Goal: Use online tool/utility: Use online tool/utility

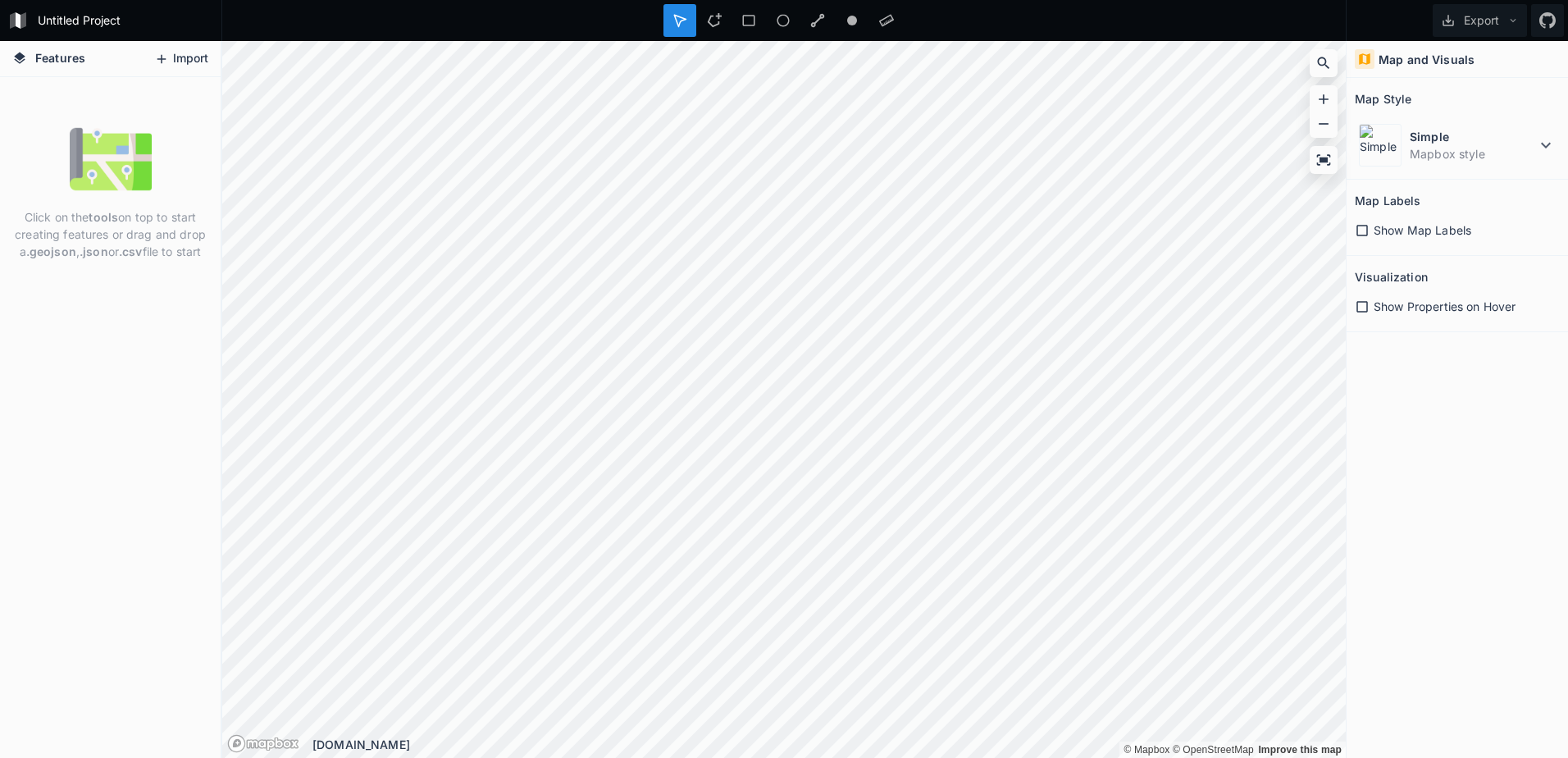
click at [187, 56] on button "Import" at bounding box center [181, 58] width 70 height 26
click at [1361, 228] on icon at bounding box center [1362, 230] width 15 height 15
click at [1361, 228] on icon at bounding box center [1362, 230] width 12 height 12
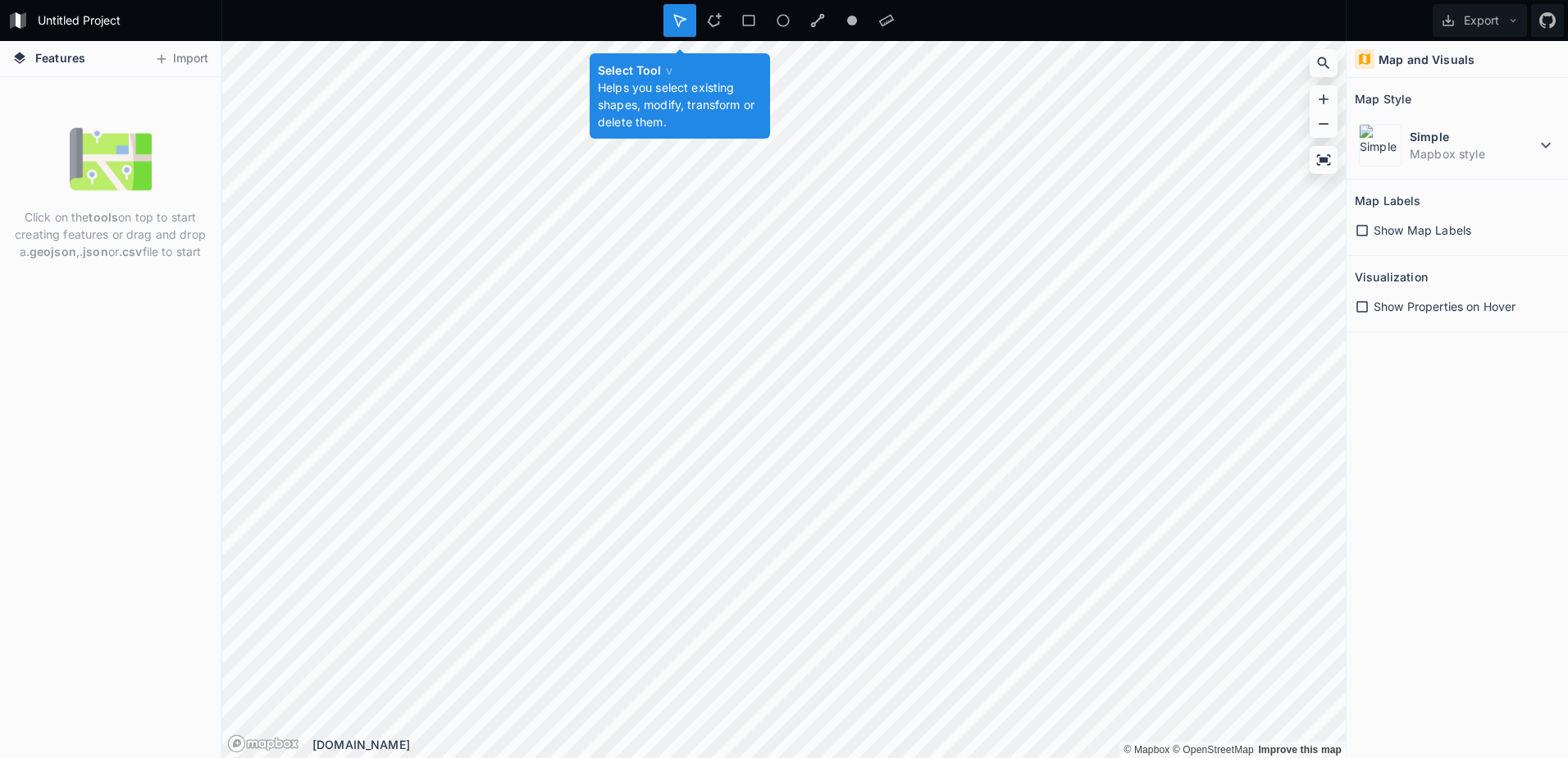
click at [683, 18] on icon at bounding box center [680, 21] width 12 height 12
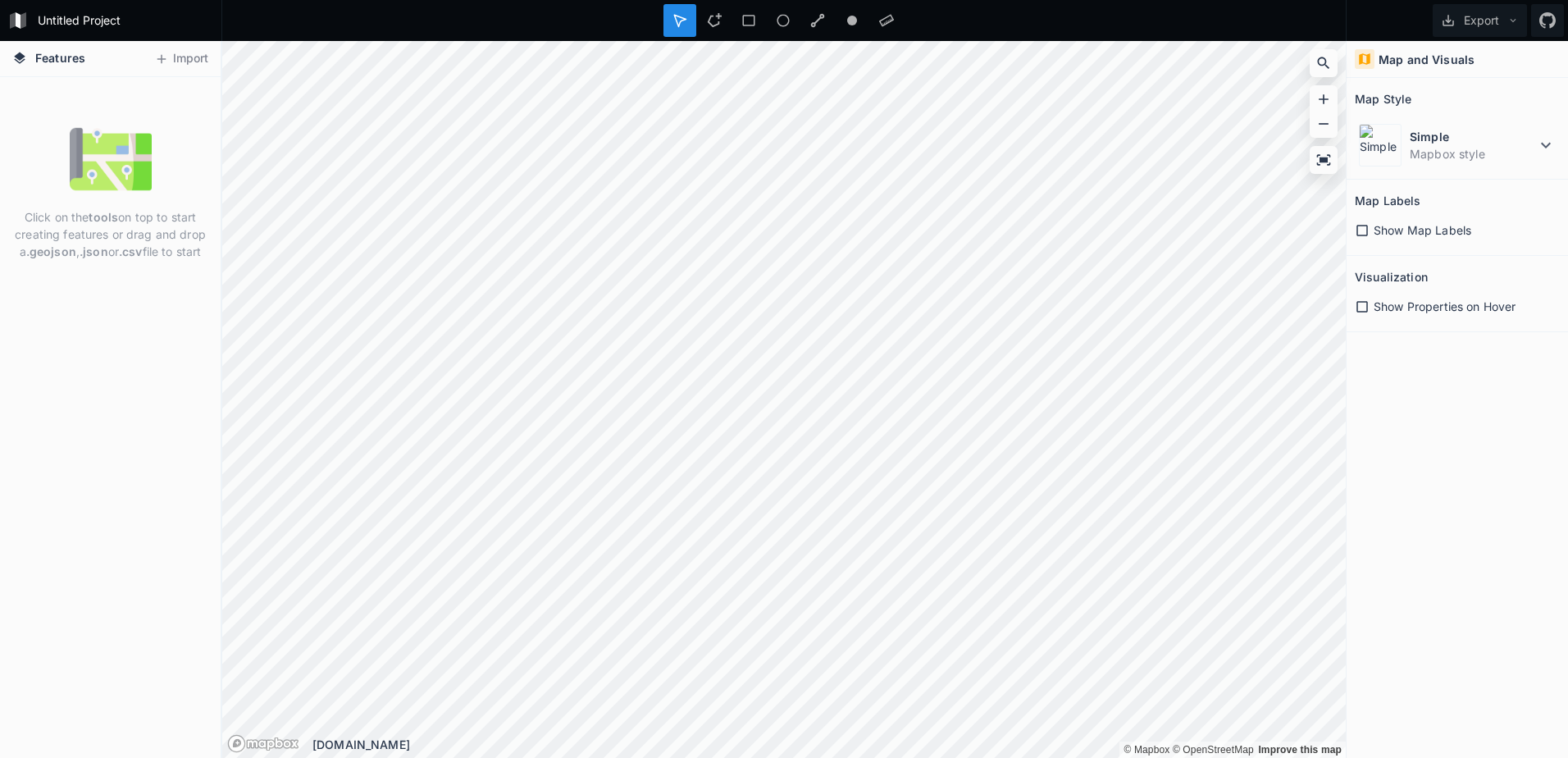
click at [683, 22] on icon at bounding box center [680, 21] width 15 height 15
click at [1531, 145] on dd "Mapbox style" at bounding box center [1473, 153] width 127 height 17
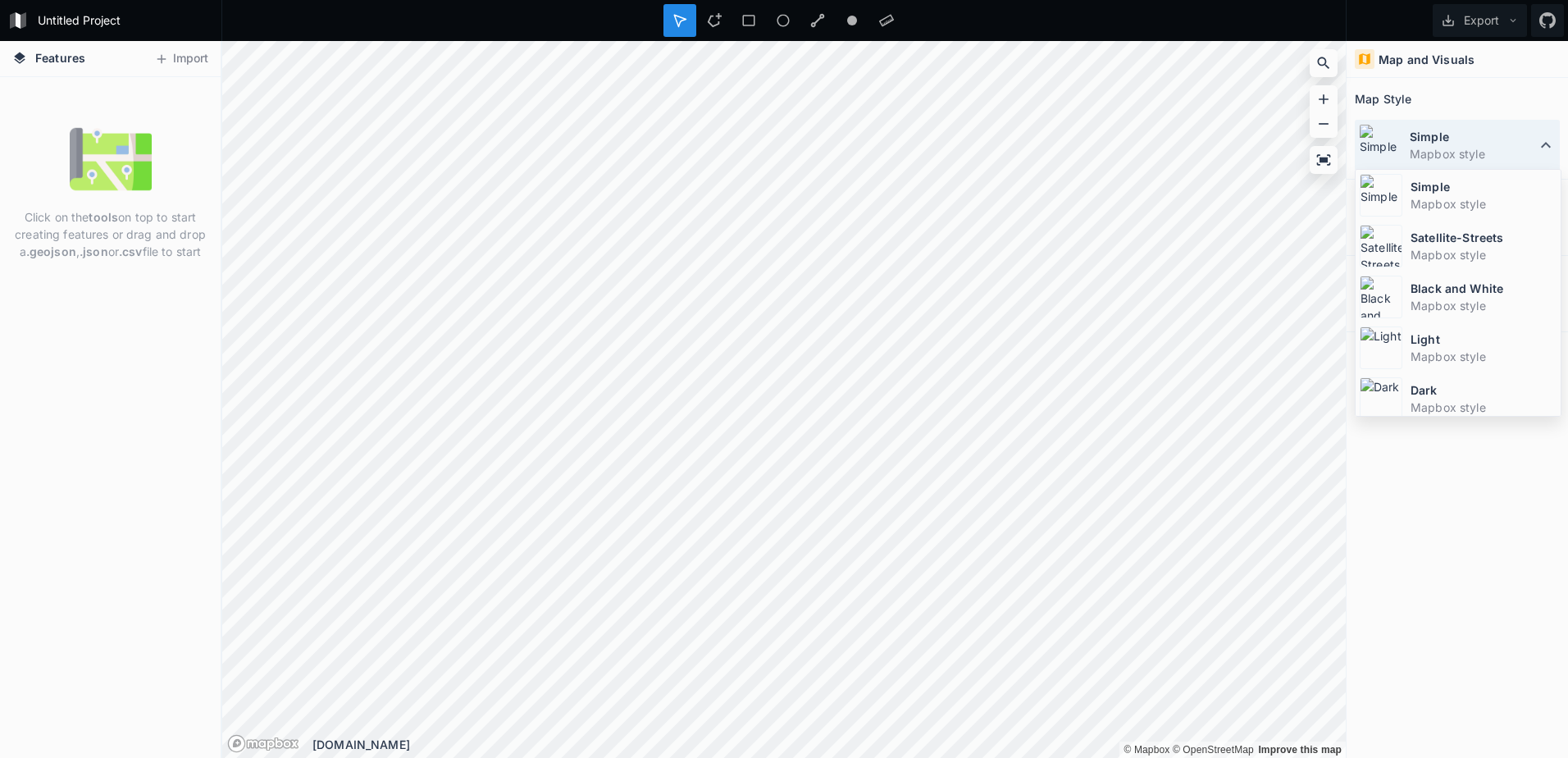
click at [1531, 145] on dd "Mapbox style" at bounding box center [1473, 153] width 127 height 17
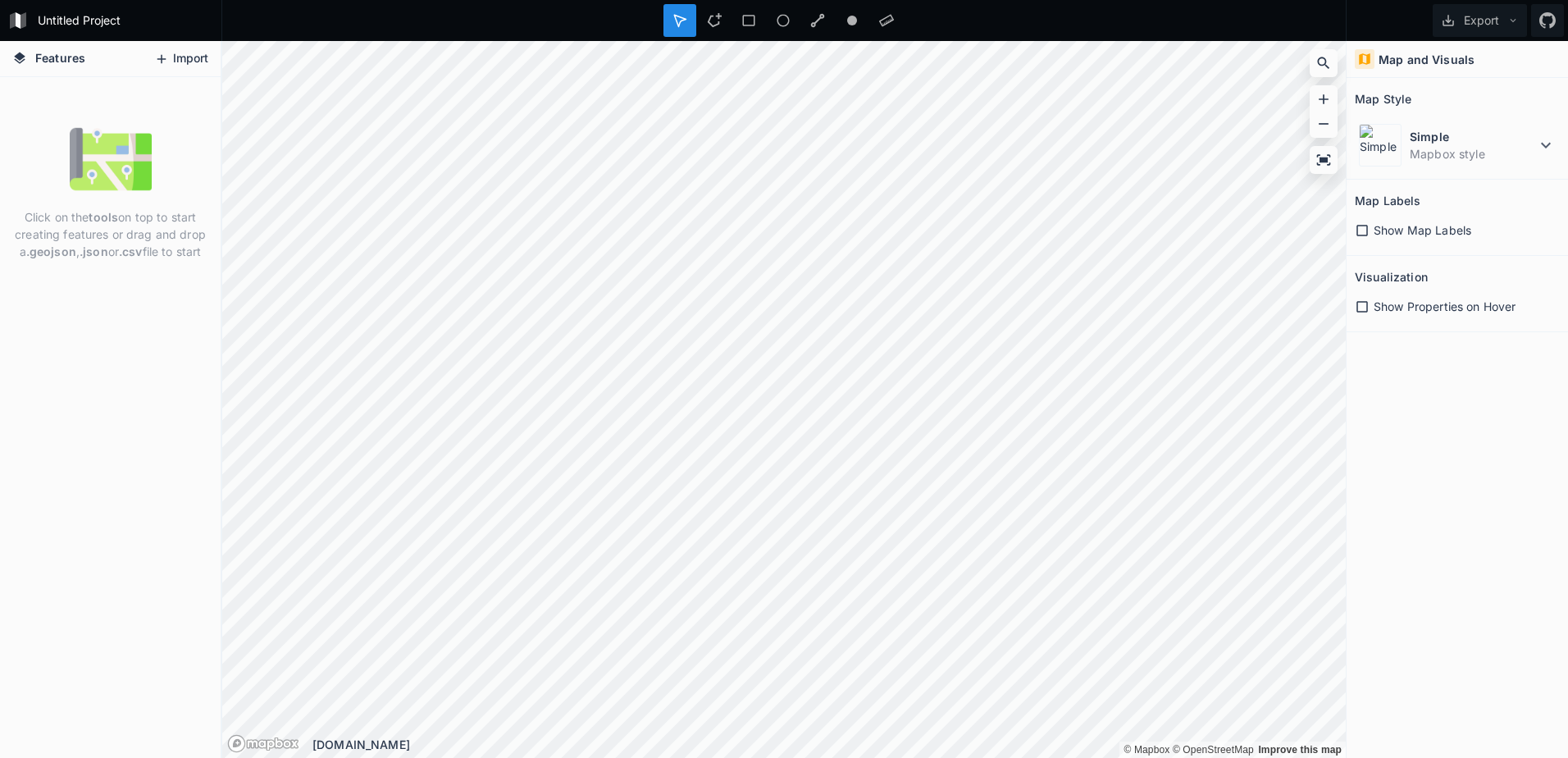
click at [169, 62] on button "Import" at bounding box center [181, 58] width 70 height 26
click at [805, 18] on div at bounding box center [817, 21] width 33 height 33
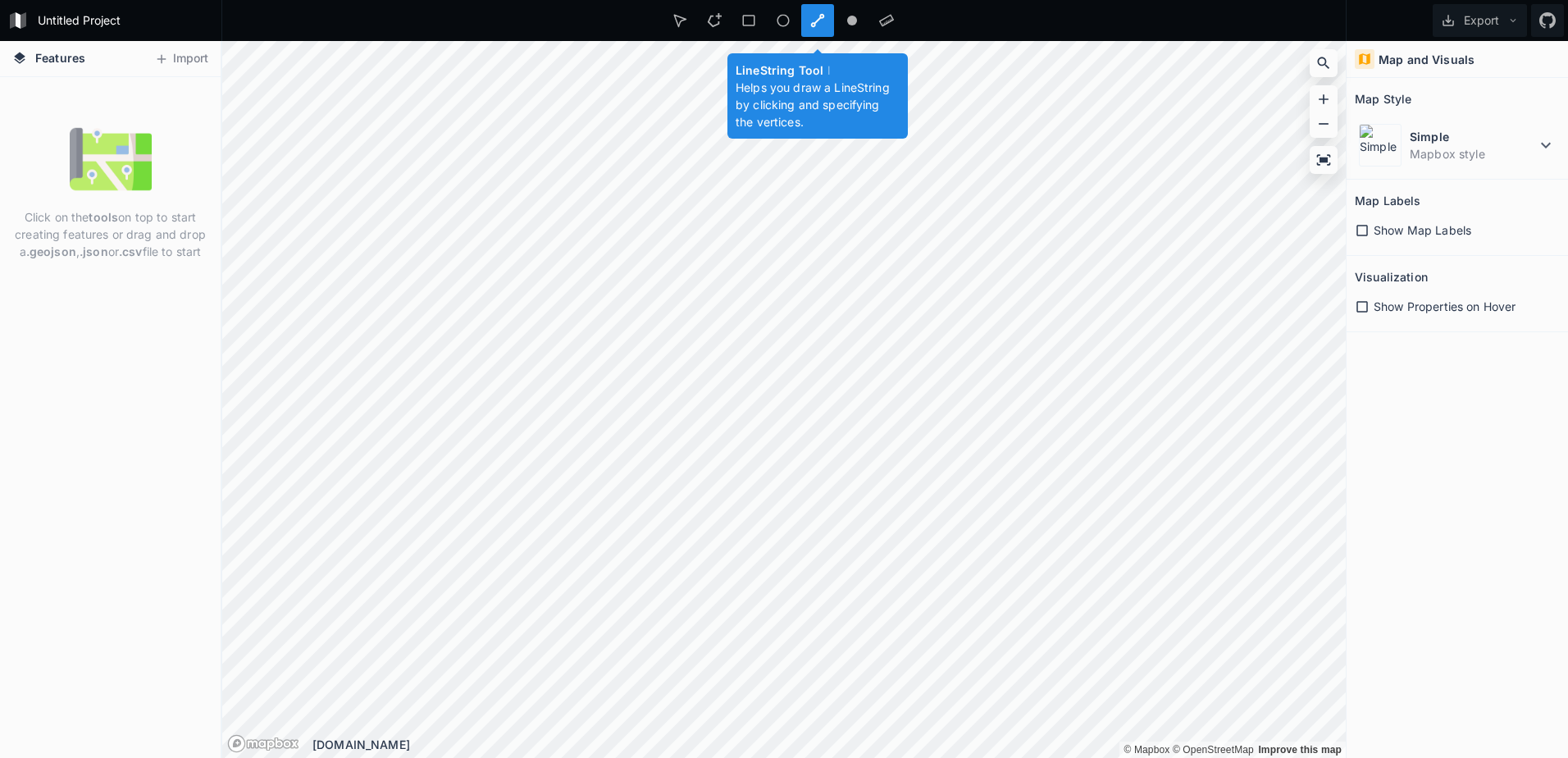
click at [818, 15] on icon at bounding box center [818, 21] width 15 height 15
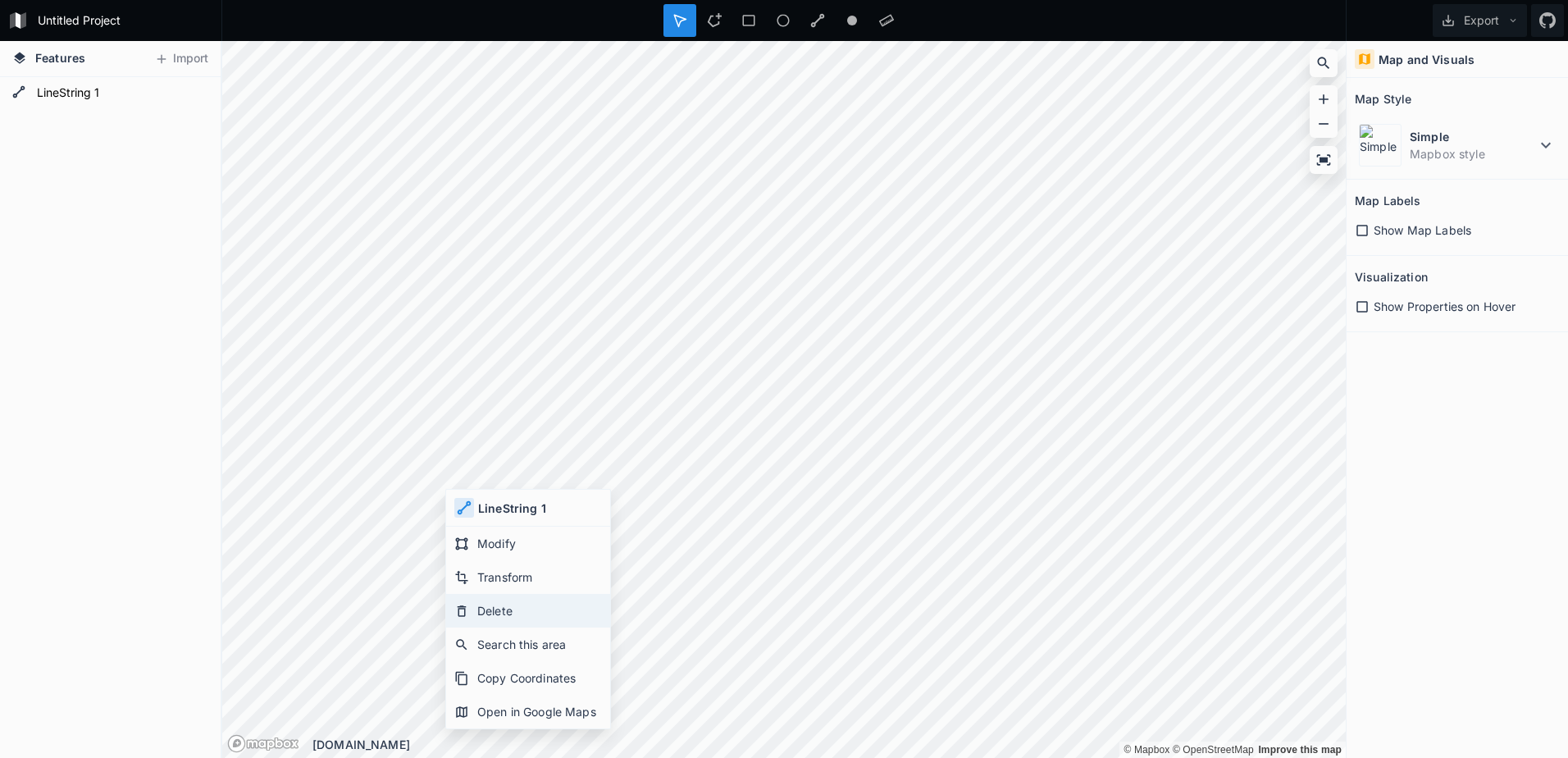
click at [475, 601] on div "Delete" at bounding box center [528, 611] width 164 height 34
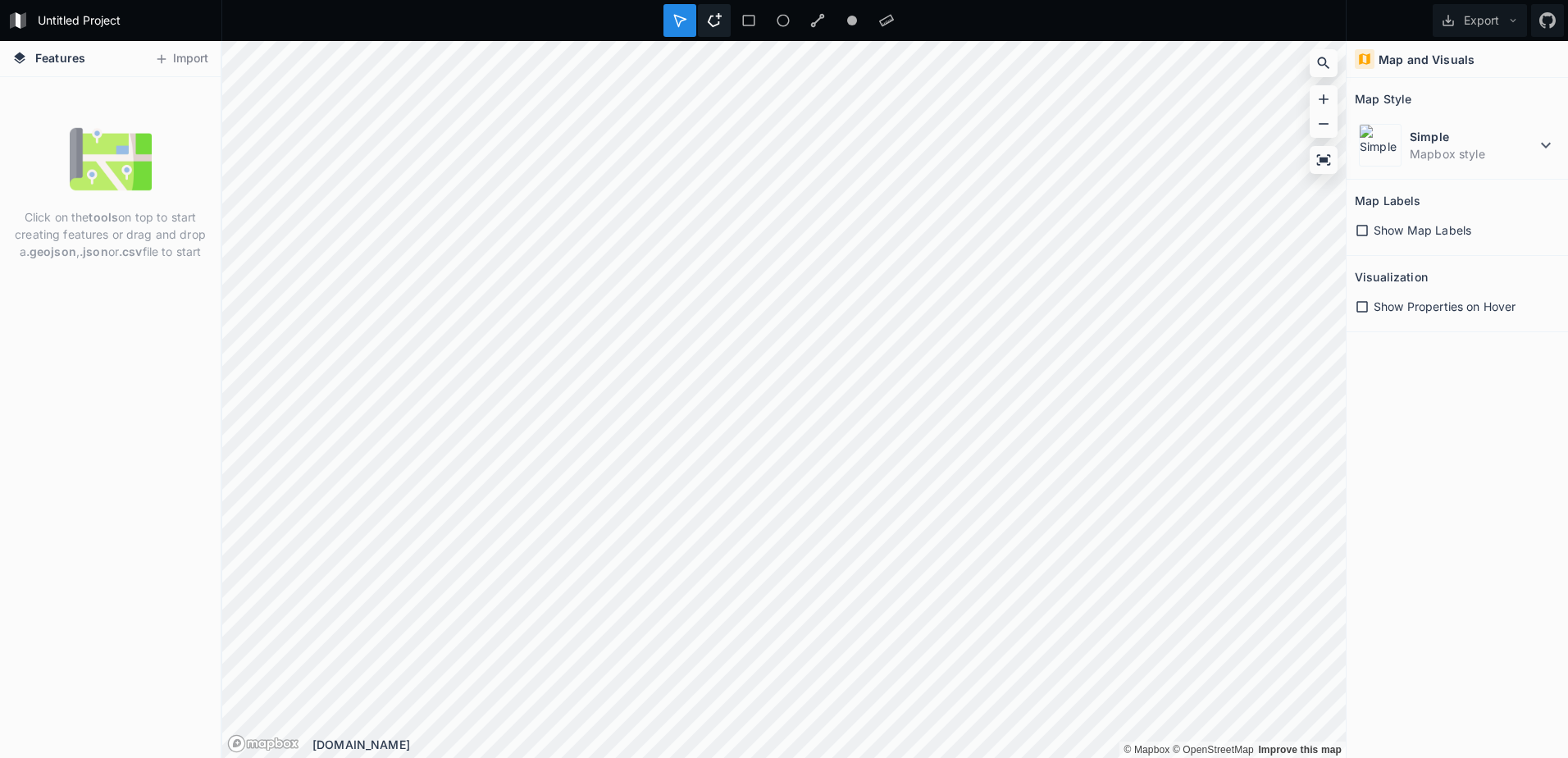
click at [714, 23] on icon at bounding box center [714, 21] width 15 height 15
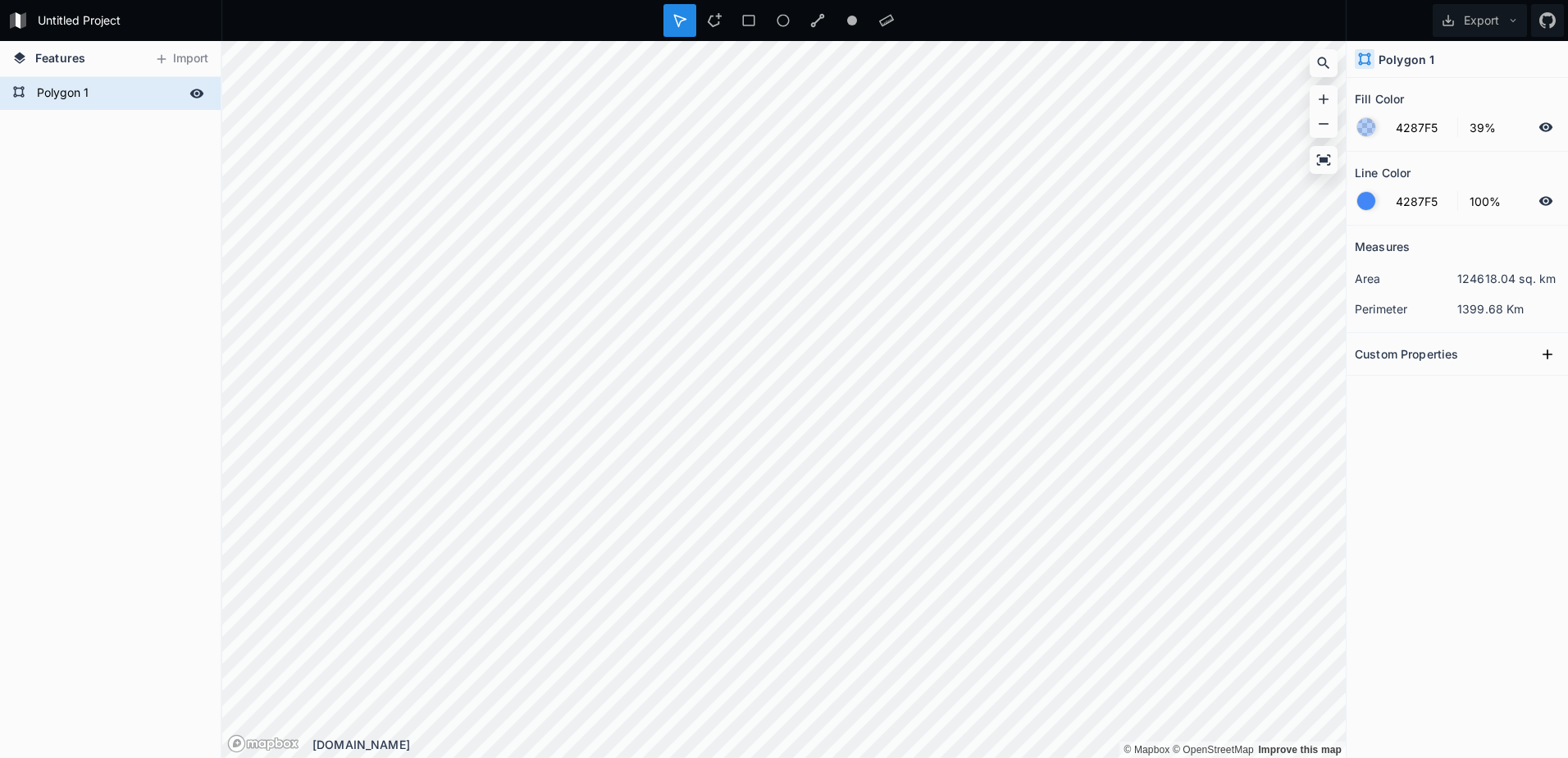
click at [71, 87] on form "Polygon 1" at bounding box center [109, 94] width 153 height 25
type input "CAS"
click input "submit" at bounding box center [0, 0] width 0 height 0
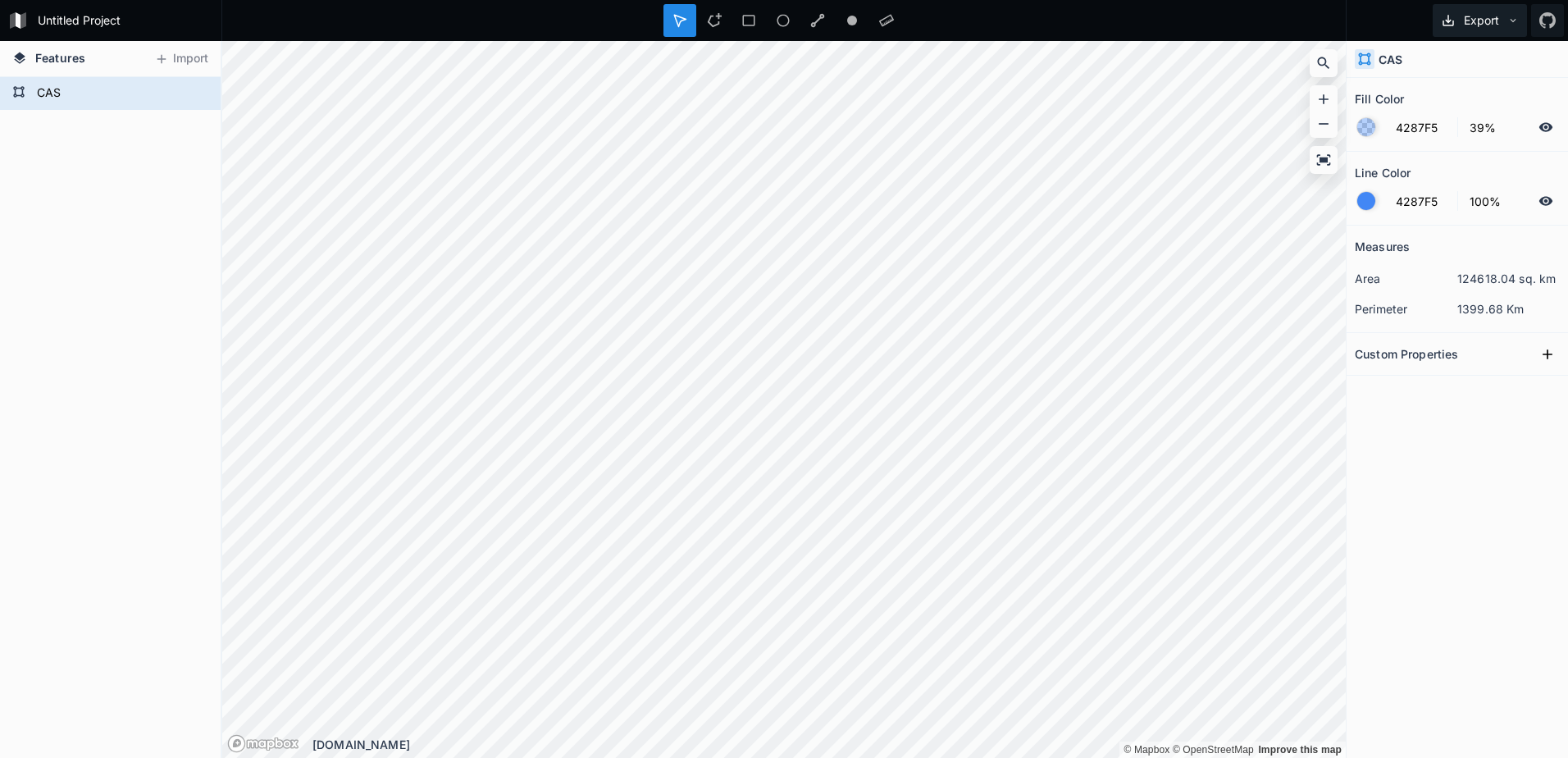
click at [1513, 20] on icon at bounding box center [1513, 21] width 12 height 12
click at [1498, 95] on div "Export as .geojson" at bounding box center [1477, 94] width 164 height 34
